Goal: Transaction & Acquisition: Purchase product/service

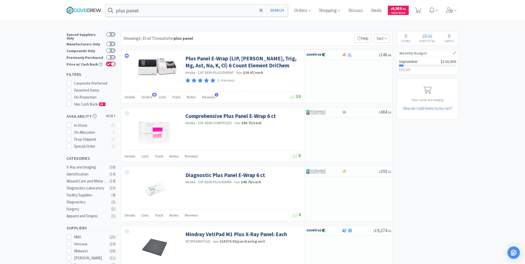
click at [83, 9] on icon at bounding box center [81, 10] width 3 height 3
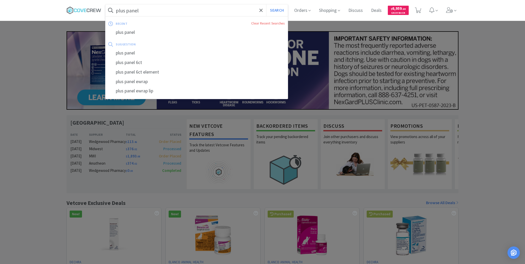
click at [176, 11] on input "plus panel" at bounding box center [197, 10] width 182 height 12
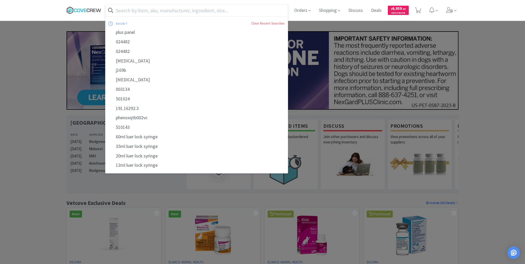
click at [82, 10] on icon at bounding box center [81, 10] width 3 height 3
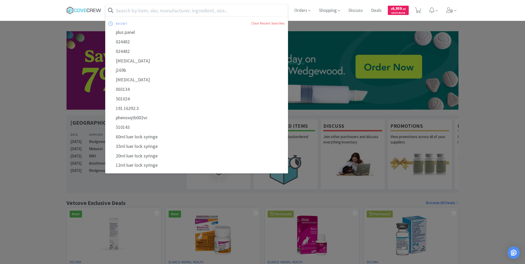
click at [247, 11] on input "text" at bounding box center [197, 10] width 182 height 12
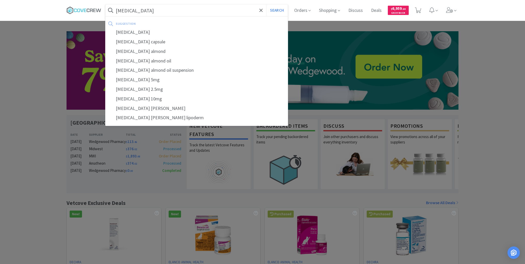
click at [266, 4] on button "Search" at bounding box center [276, 10] width 21 height 12
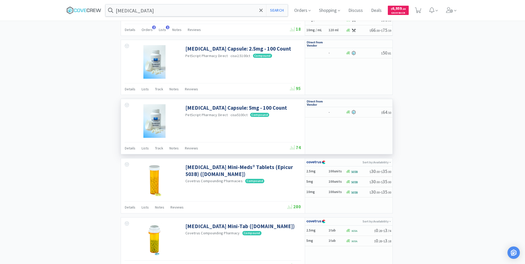
scroll to position [557, 0]
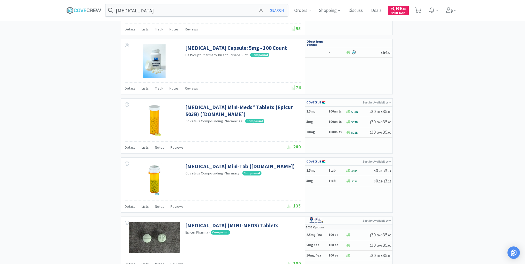
click at [78, 100] on div "× Filter Results Synced Suppliers Only Manufacturers Only Compounds Only Previo…" at bounding box center [263, 29] width 392 height 1111
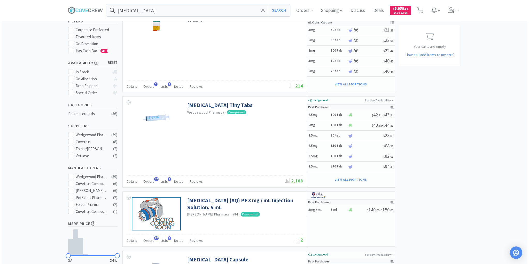
scroll to position [62, 0]
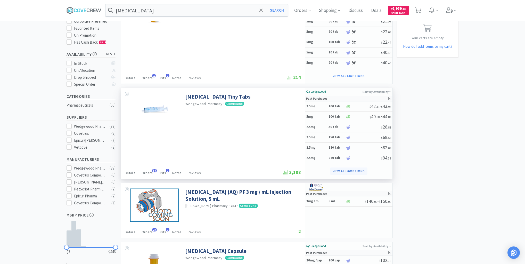
click at [340, 170] on button "View all 56 Options" at bounding box center [348, 171] width 37 height 7
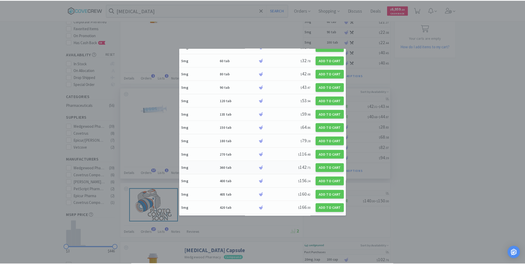
scroll to position [445, 0]
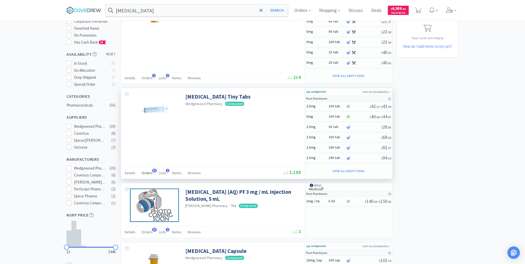
click at [147, 171] on span "Orders" at bounding box center [147, 173] width 11 height 5
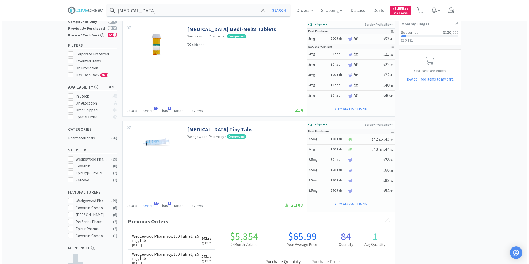
scroll to position [0, 0]
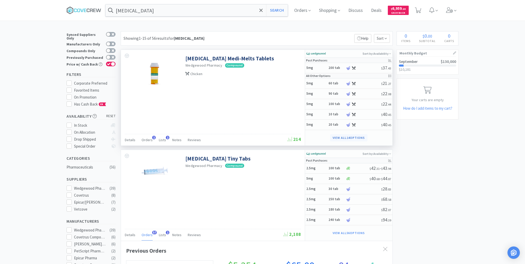
click at [359, 138] on button "View all 14 Options" at bounding box center [348, 137] width 37 height 7
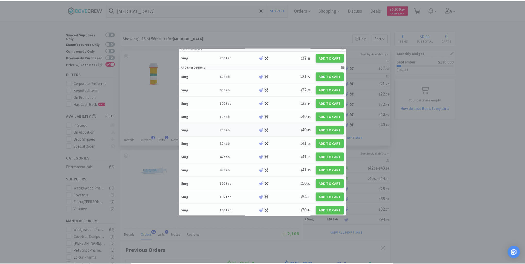
scroll to position [69, 0]
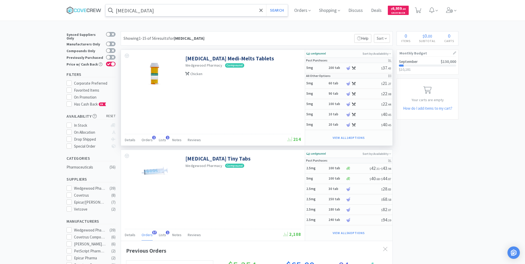
click at [246, 9] on input "[MEDICAL_DATA]" at bounding box center [197, 10] width 182 height 12
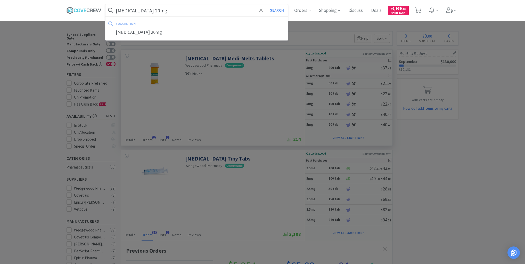
click at [266, 4] on button "Search" at bounding box center [276, 10] width 21 height 12
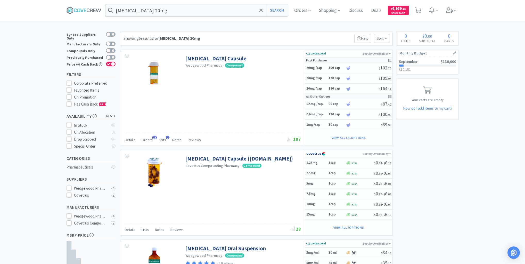
click at [341, 226] on button "View all 7 Options" at bounding box center [349, 227] width 36 height 7
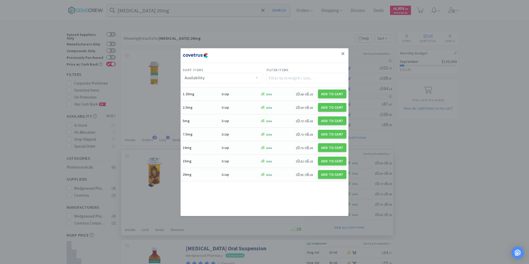
click at [342, 53] on icon at bounding box center [342, 53] width 3 height 5
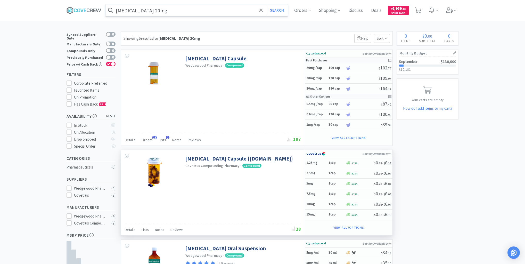
click at [226, 7] on input "[MEDICAL_DATA] 20mg" at bounding box center [197, 10] width 182 height 12
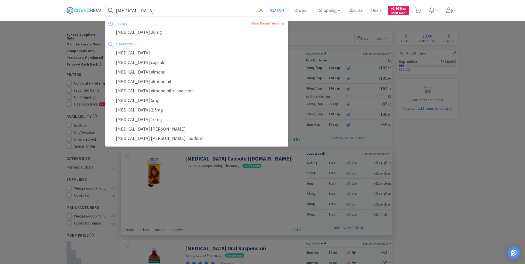
type input "[MEDICAL_DATA]"
click at [266, 4] on button "Search" at bounding box center [276, 10] width 21 height 12
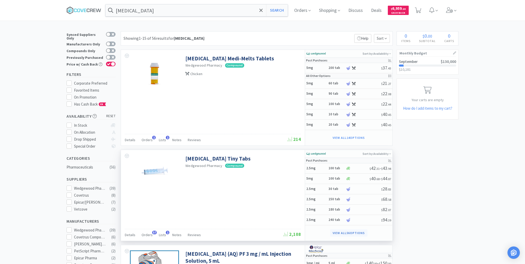
click at [336, 231] on button "View all 56 Options" at bounding box center [348, 232] width 37 height 7
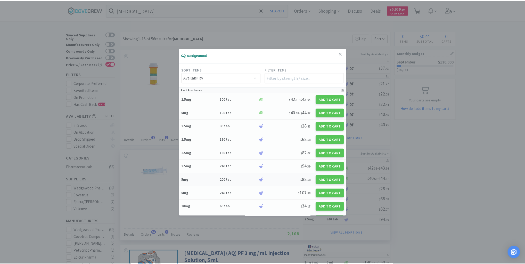
scroll to position [83, 0]
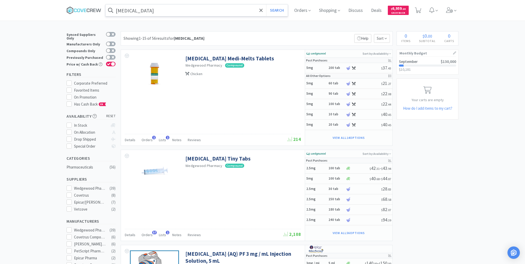
drag, startPoint x: 225, startPoint y: 8, endPoint x: 222, endPoint y: 14, distance: 6.2
click at [225, 8] on input "[MEDICAL_DATA]" at bounding box center [197, 10] width 182 height 12
click at [94, 9] on icon at bounding box center [84, 10] width 35 height 8
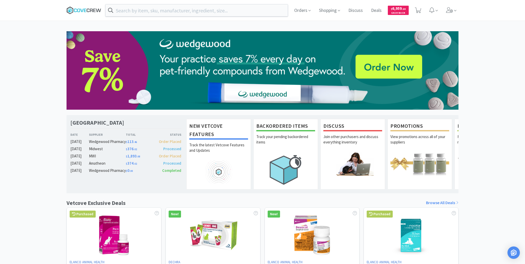
click at [89, 10] on icon at bounding box center [84, 10] width 35 height 8
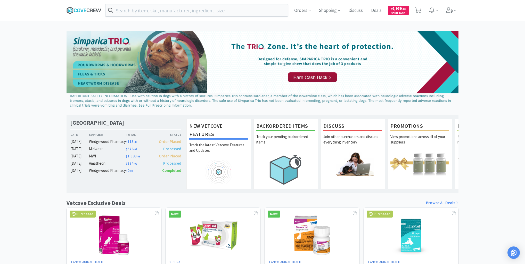
click at [88, 12] on icon at bounding box center [84, 10] width 35 height 8
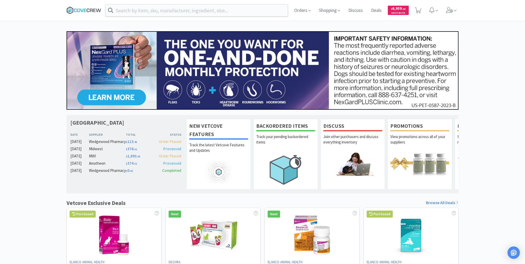
click at [86, 8] on icon at bounding box center [84, 10] width 35 height 8
drag, startPoint x: 77, startPoint y: 14, endPoint x: 84, endPoint y: 30, distance: 17.3
click at [77, 15] on span at bounding box center [86, 10] width 39 height 21
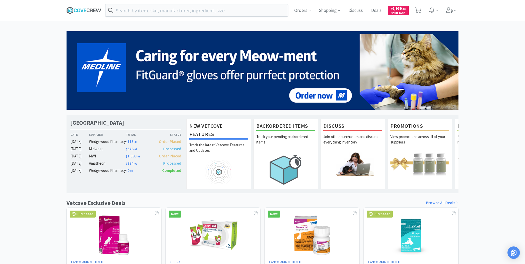
click at [90, 11] on icon at bounding box center [91, 10] width 3 height 3
